Goal: Task Accomplishment & Management: Manage account settings

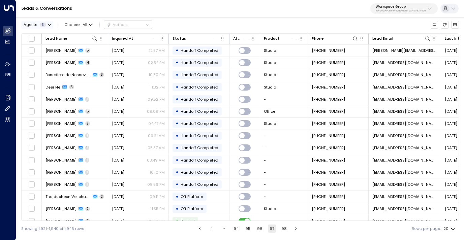
click at [43, 25] on span "3" at bounding box center [43, 25] width 6 height 4
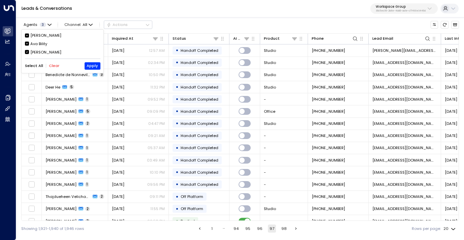
click at [40, 44] on div "Ava Bility" at bounding box center [38, 44] width 17 height 6
click at [40, 51] on div "[PERSON_NAME]" at bounding box center [45, 53] width 31 height 6
click at [91, 67] on button "Apply" at bounding box center [93, 65] width 16 height 7
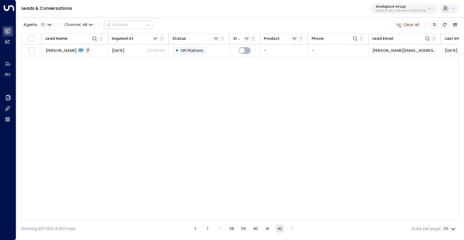
click at [206, 230] on button "1" at bounding box center [208, 229] width 8 height 8
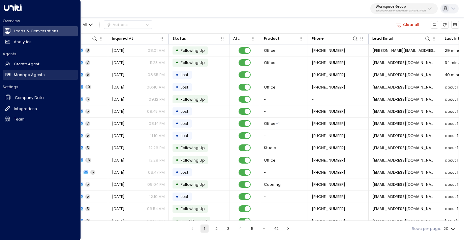
click at [27, 73] on h2 "Manage Agents" at bounding box center [29, 75] width 31 height 6
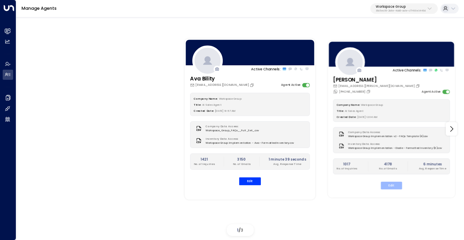
click at [392, 184] on button "Edit" at bounding box center [391, 186] width 21 height 8
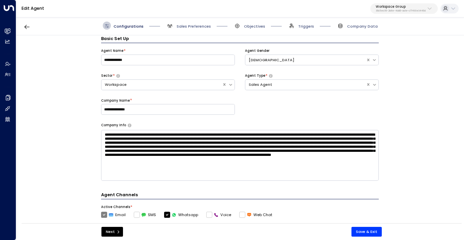
scroll to position [91, 0]
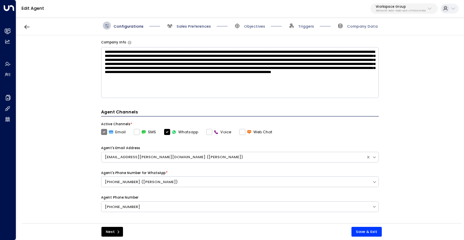
click at [186, 25] on span "Sales Preferences" at bounding box center [194, 26] width 34 height 5
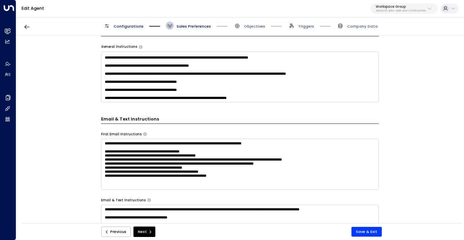
scroll to position [190, 0]
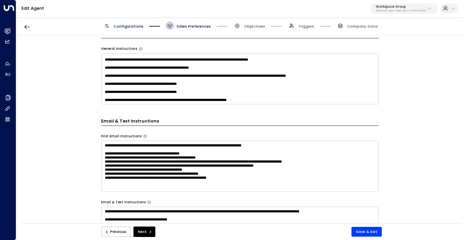
click at [204, 99] on textarea at bounding box center [240, 79] width 278 height 51
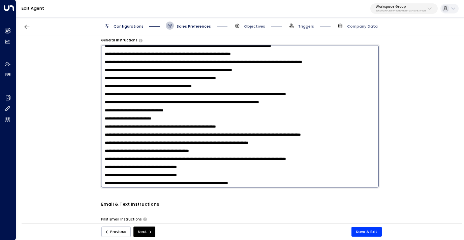
scroll to position [123, 0]
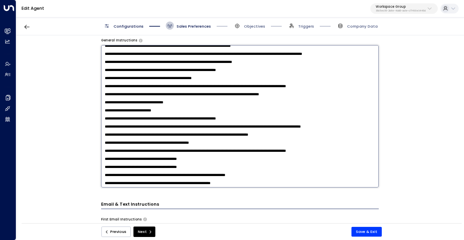
type textarea "**********"
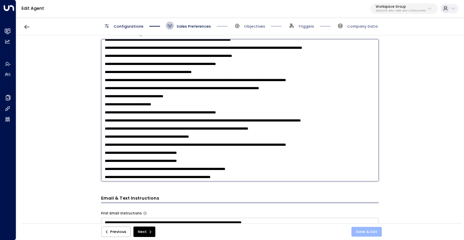
click at [363, 230] on button "Save & Exit" at bounding box center [367, 232] width 30 height 10
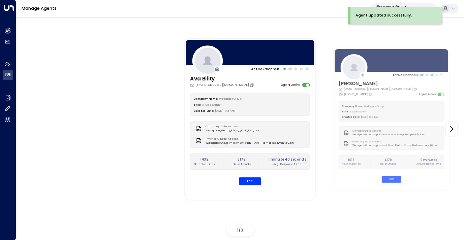
click at [397, 5] on p "Workspace Group" at bounding box center [401, 7] width 50 height 4
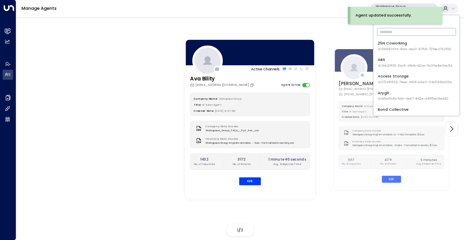
click at [395, 34] on input "text" at bounding box center [416, 31] width 79 height 11
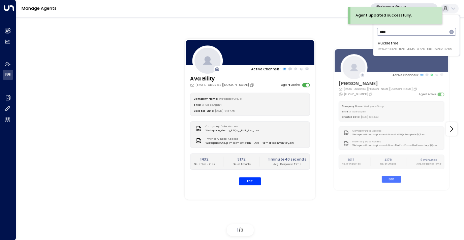
type input "****"
click at [400, 45] on div "Huckletree ID: b7af8320-f128-4349-a726-f388528d82b5" at bounding box center [415, 45] width 75 height 11
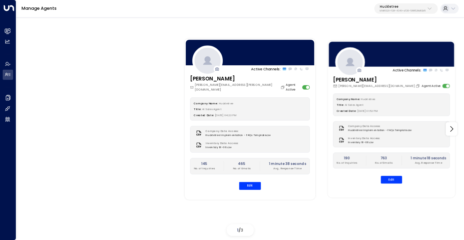
click at [386, 176] on div "Company Name: Huckletree Title: AI Sales Agent Created Date: [DATE] 01:52 PM Co…" at bounding box center [391, 139] width 117 height 90
click at [388, 177] on button "Edit" at bounding box center [391, 180] width 21 height 8
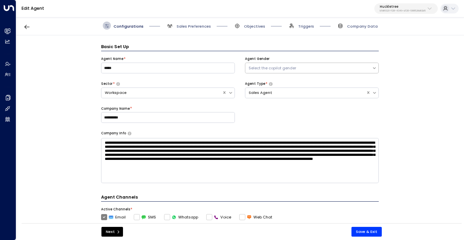
scroll to position [8, 0]
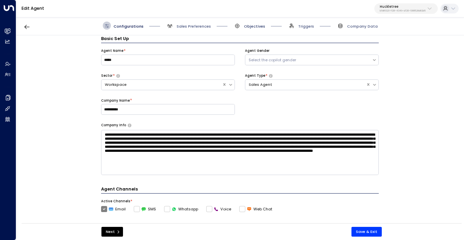
click at [256, 24] on span "Objectives" at bounding box center [254, 26] width 21 height 5
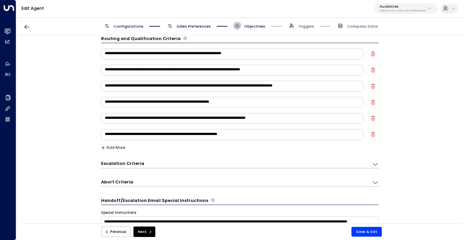
click at [119, 146] on button "Add More" at bounding box center [113, 148] width 24 height 4
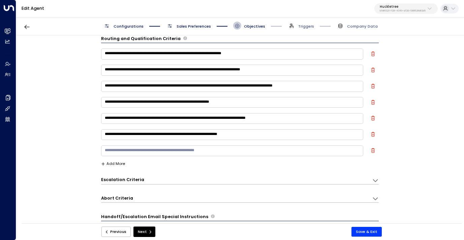
click at [158, 151] on textarea at bounding box center [232, 151] width 262 height 11
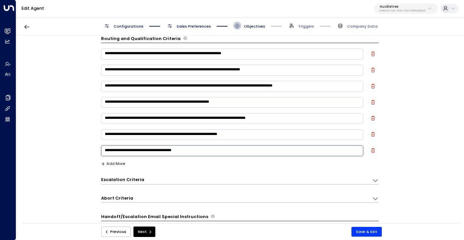
click at [182, 153] on textarea "**********" at bounding box center [232, 151] width 262 height 11
type textarea "**********"
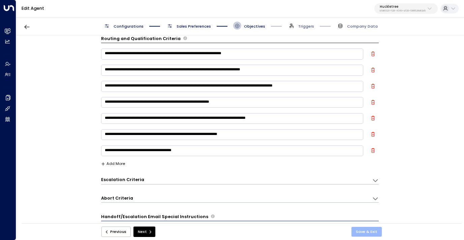
click at [363, 231] on button "Save & Exit" at bounding box center [367, 232] width 30 height 10
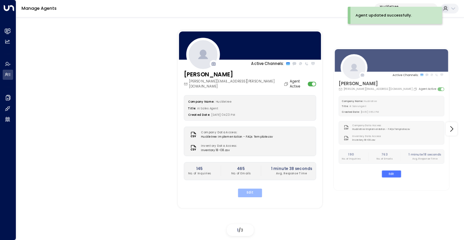
click at [249, 189] on button "Edit" at bounding box center [250, 193] width 24 height 9
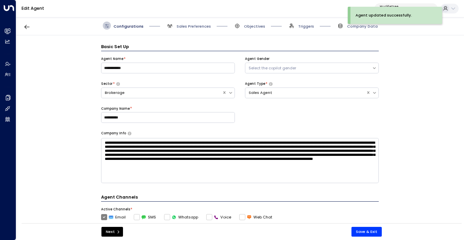
scroll to position [8, 0]
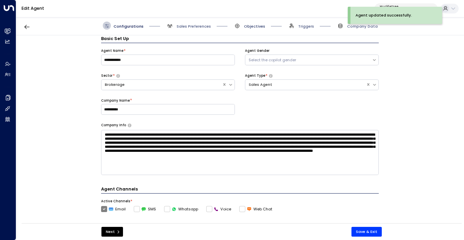
click at [255, 25] on span "Objectives" at bounding box center [254, 26] width 21 height 5
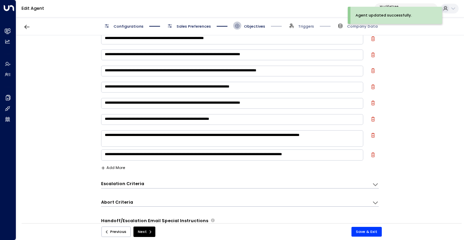
scroll to position [60, 0]
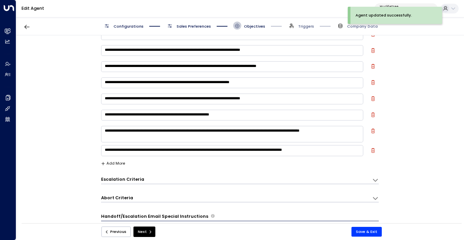
click at [114, 162] on button "Add More" at bounding box center [113, 163] width 24 height 4
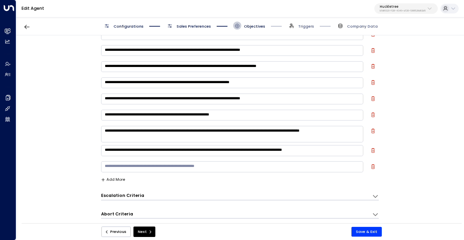
click at [128, 168] on textarea at bounding box center [232, 166] width 262 height 11
paste textarea "**********"
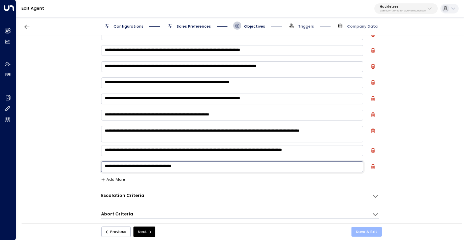
type textarea "**********"
click at [363, 230] on button "Save & Exit" at bounding box center [367, 232] width 30 height 10
